Goal: Task Accomplishment & Management: Complete application form

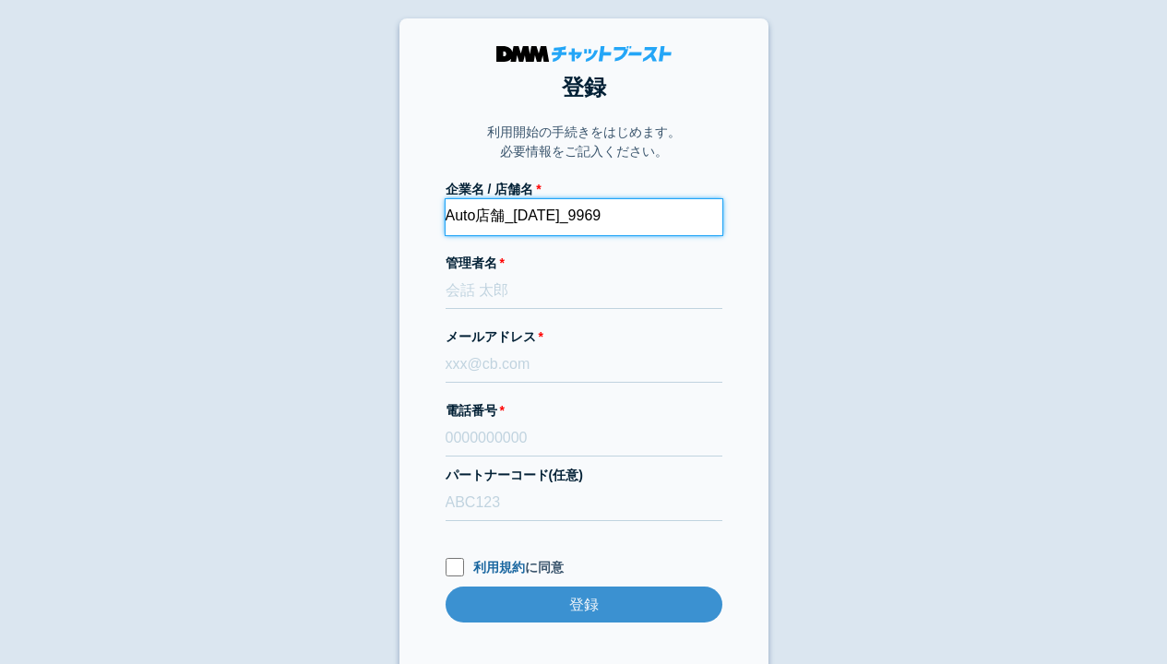
type input "Auto店舗_[DATE]_9969"
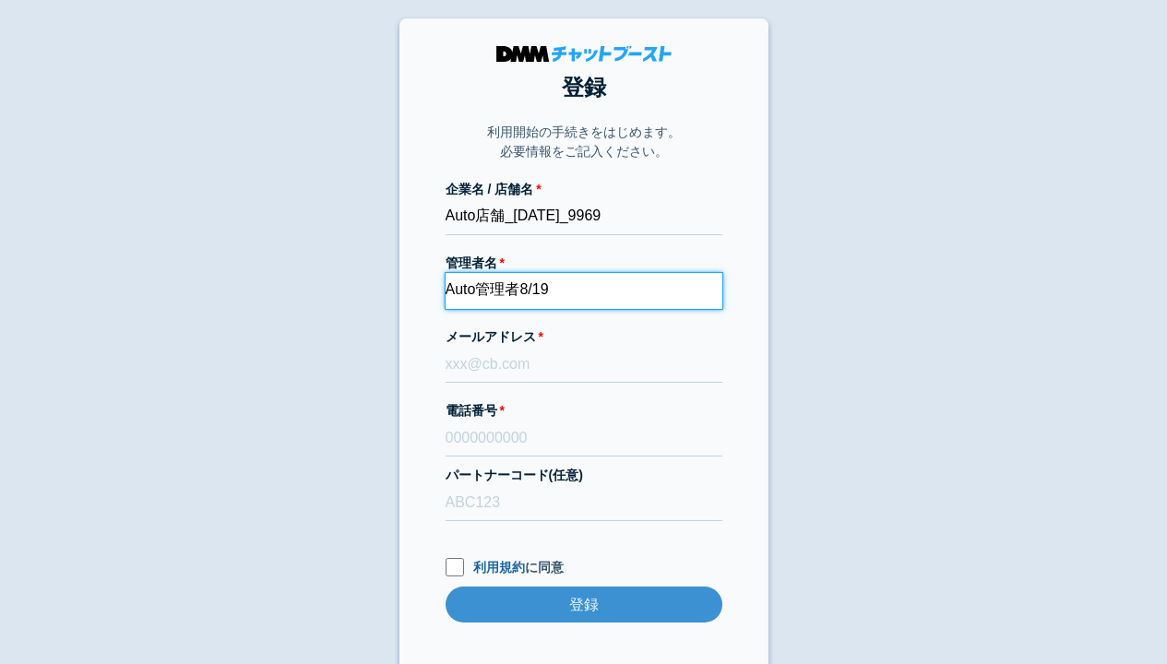
type input "Auto管理者8/19"
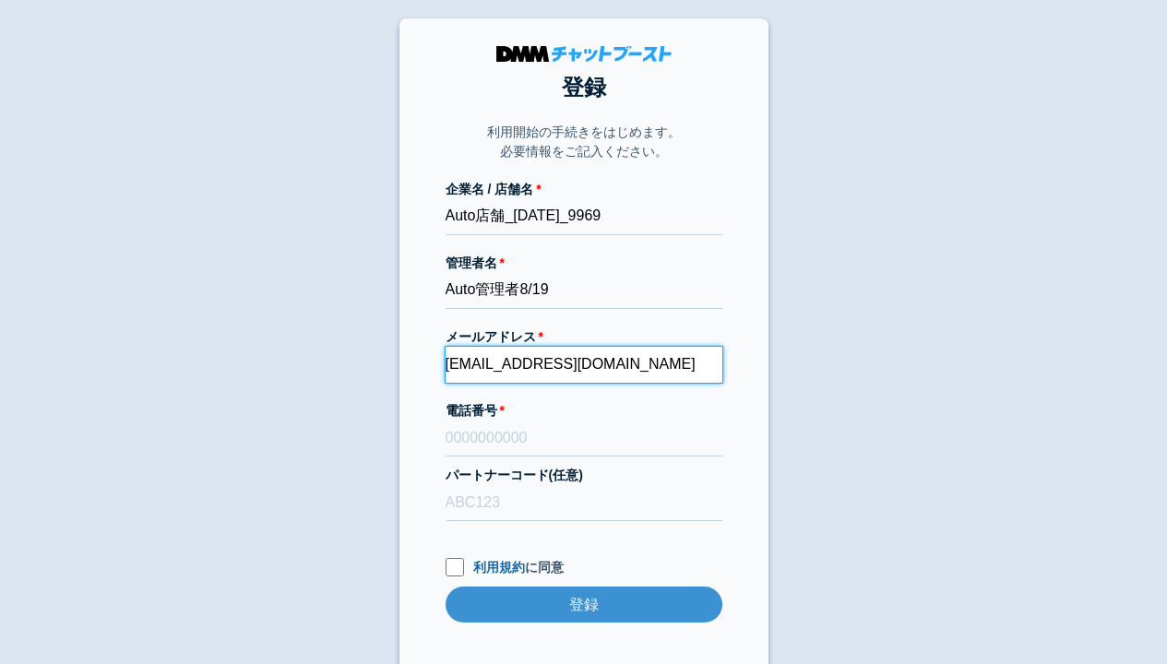
type input "[EMAIL_ADDRESS][DOMAIN_NAME]"
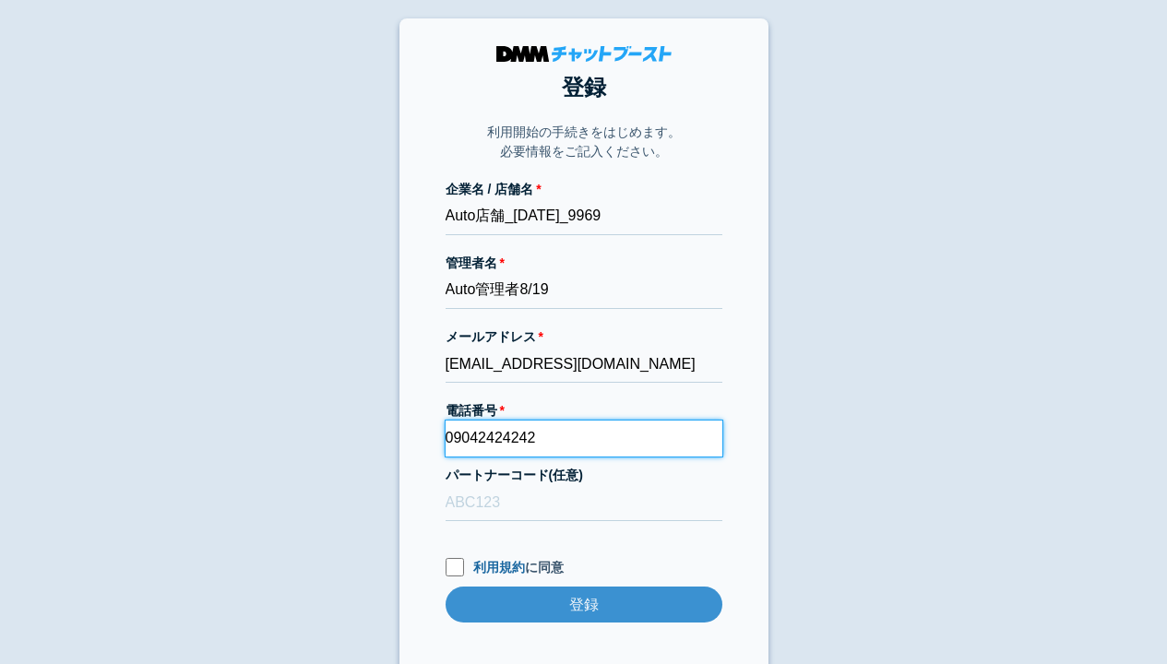
type input "09042424242"
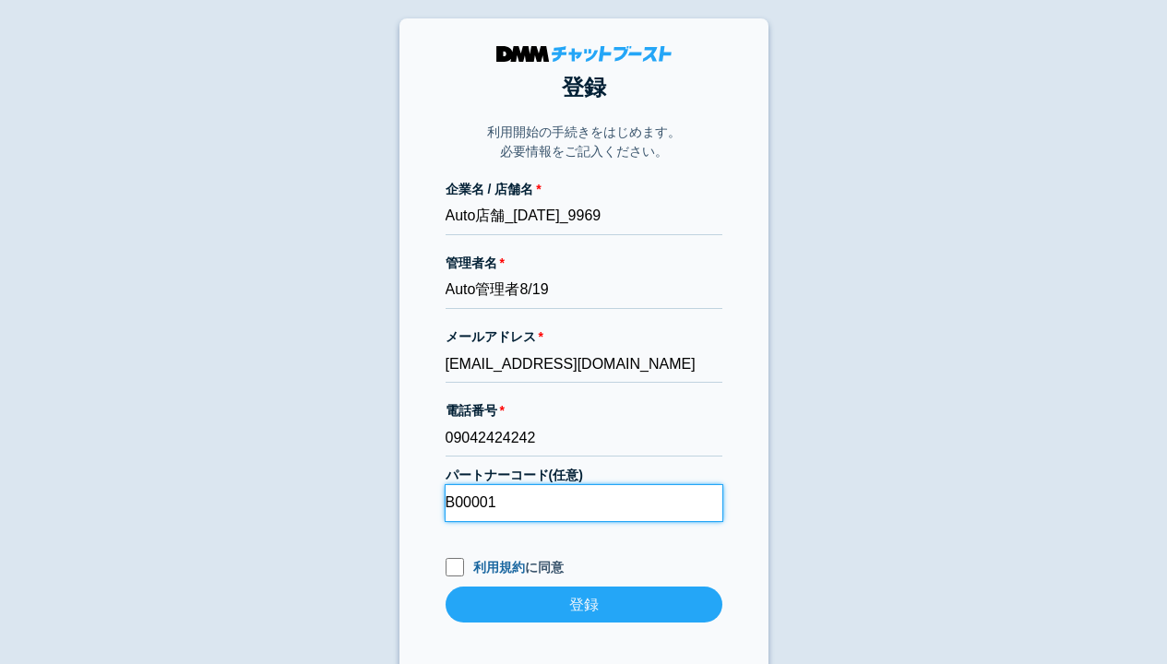
type input "B00001"
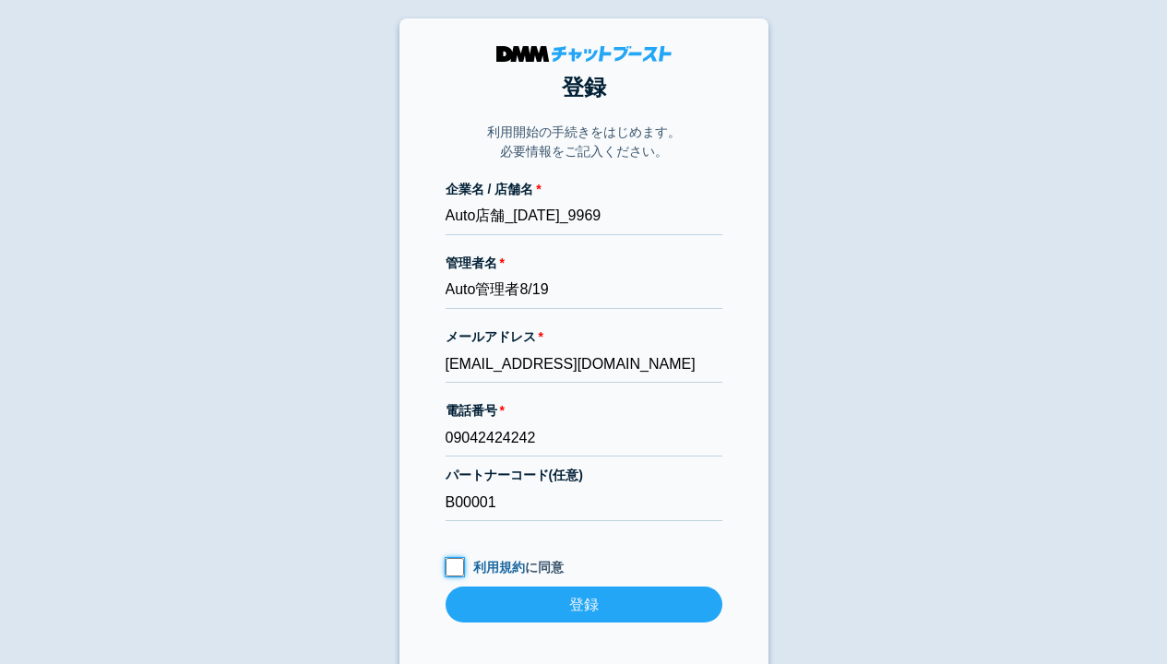
click at [454, 566] on input "利用規約 に同意" at bounding box center [454, 567] width 18 height 18
checkbox input "true"
click at [583, 604] on input "登録" at bounding box center [583, 605] width 277 height 36
